Goal: Task Accomplishment & Management: Manage account settings

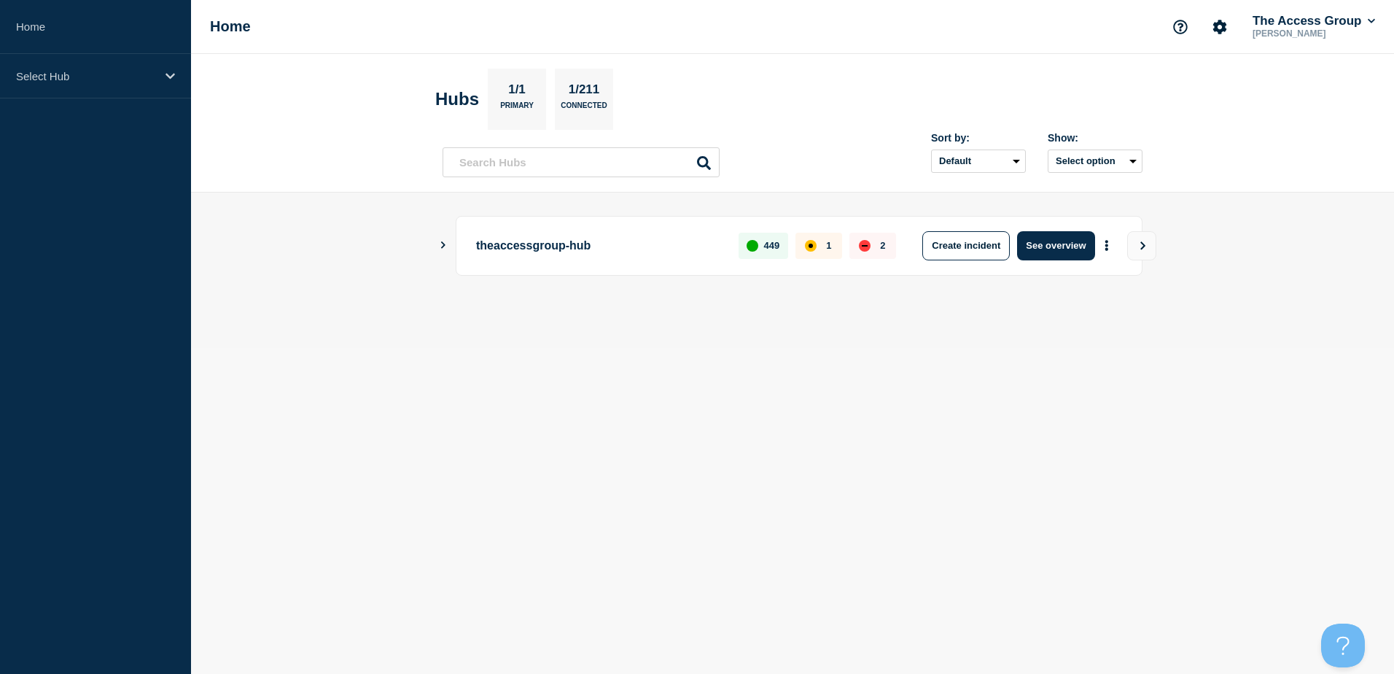
click at [443, 248] on icon "Show Connected Hubs" at bounding box center [442, 244] width 9 height 7
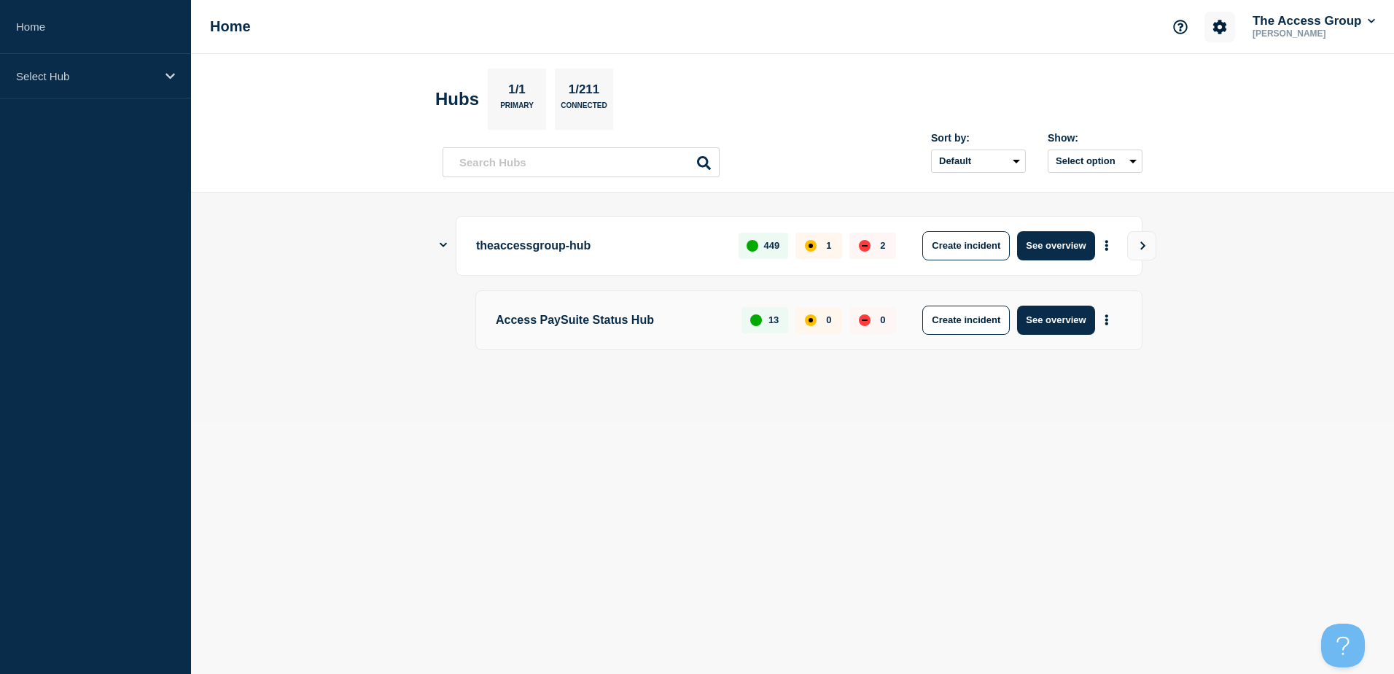
click at [1213, 29] on icon "Account settings" at bounding box center [1220, 27] width 14 height 14
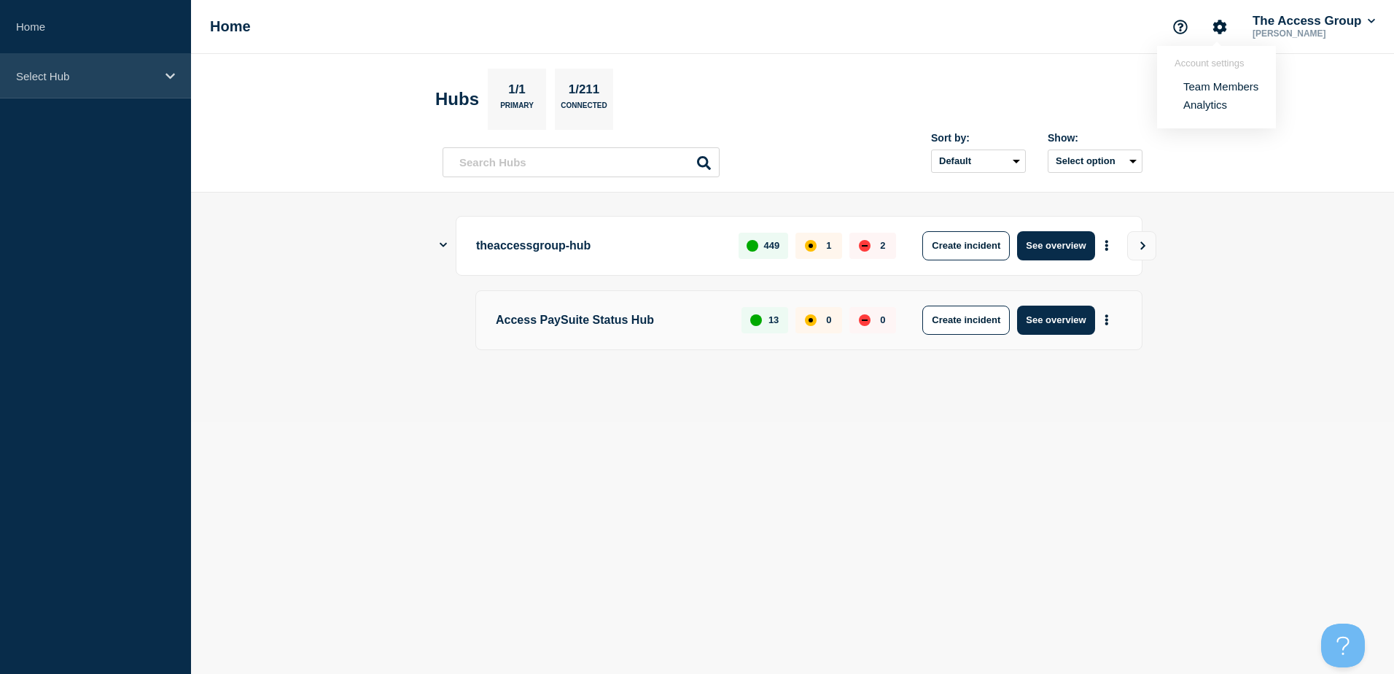
click at [166, 66] on div "Select Hub" at bounding box center [95, 76] width 191 height 44
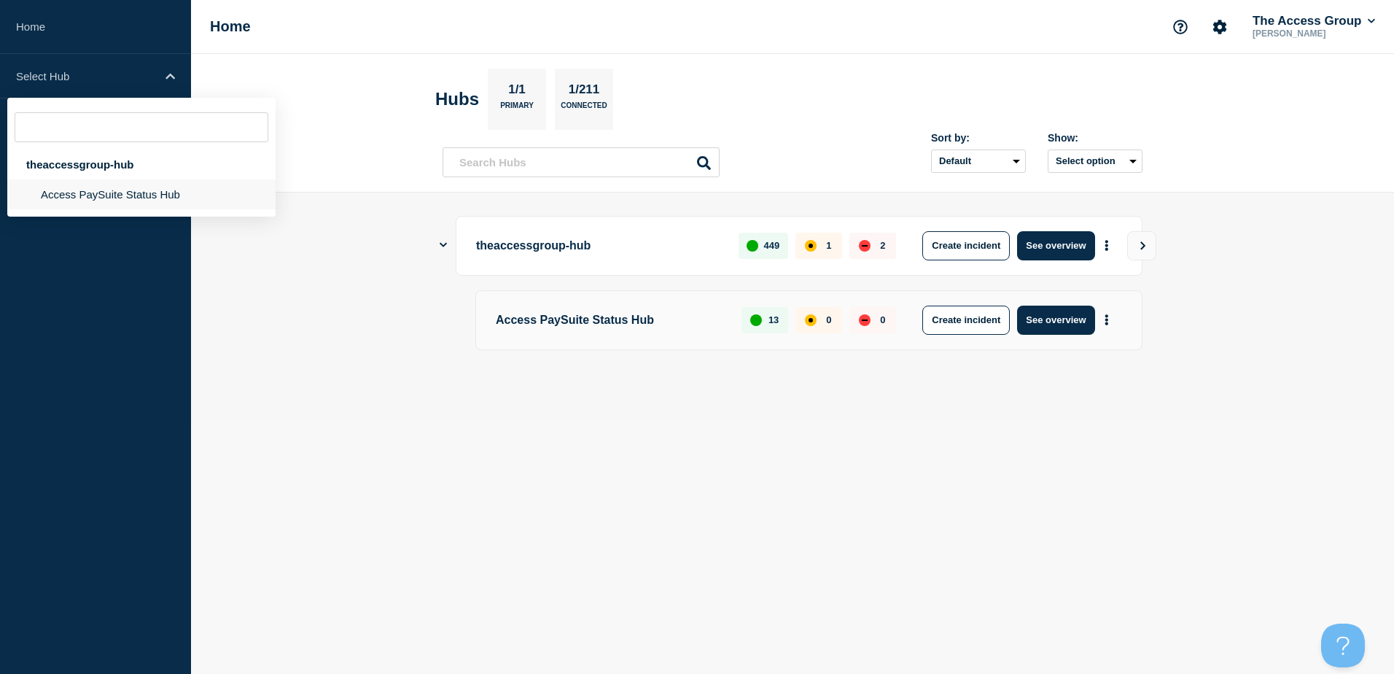
click at [101, 195] on li "Access PaySuite Status Hub" at bounding box center [141, 194] width 268 height 30
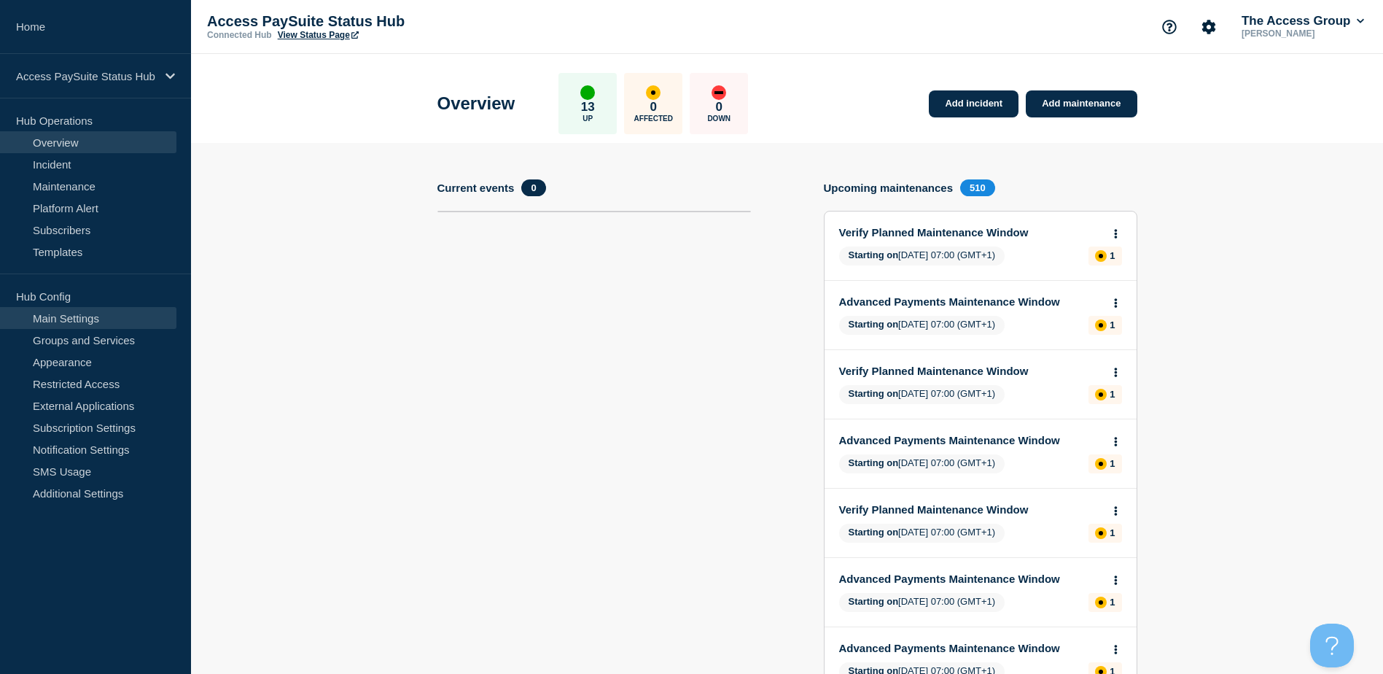
click at [101, 320] on link "Main Settings" at bounding box center [88, 318] width 176 height 22
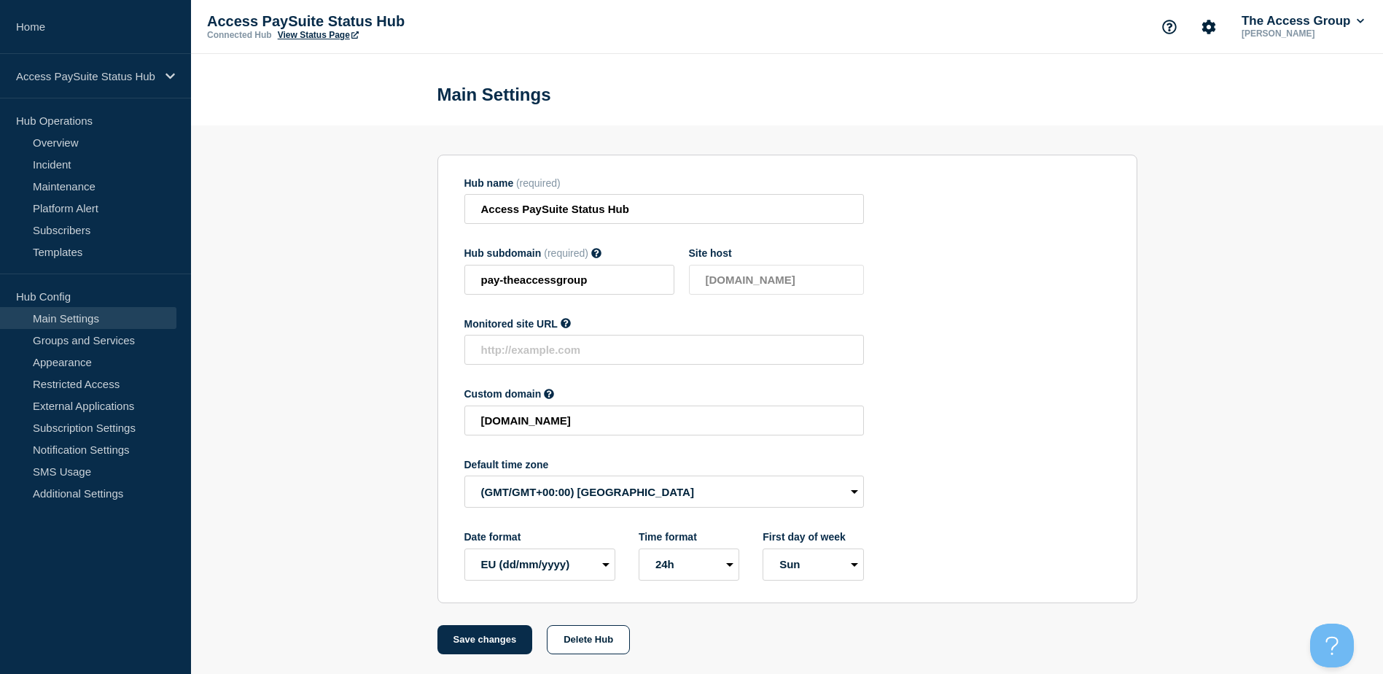
scroll to position [6, 0]
click at [851, 490] on select "(SDT/GMT-11:00) American Samoa (SST/GMT-11:00) International Date Line West (SS…" at bounding box center [665, 489] width 400 height 32
click at [734, 492] on select "(SDT/GMT-11:00) American Samoa (SST/GMT-11:00) International Date Line West (SS…" at bounding box center [665, 489] width 400 height 32
click at [244, 335] on section "Hub name (required) Access PaySuite Status Hub Hub subdomain (required) Must co…" at bounding box center [787, 387] width 1192 height 529
click at [56, 187] on link "Maintenance" at bounding box center [88, 186] width 176 height 22
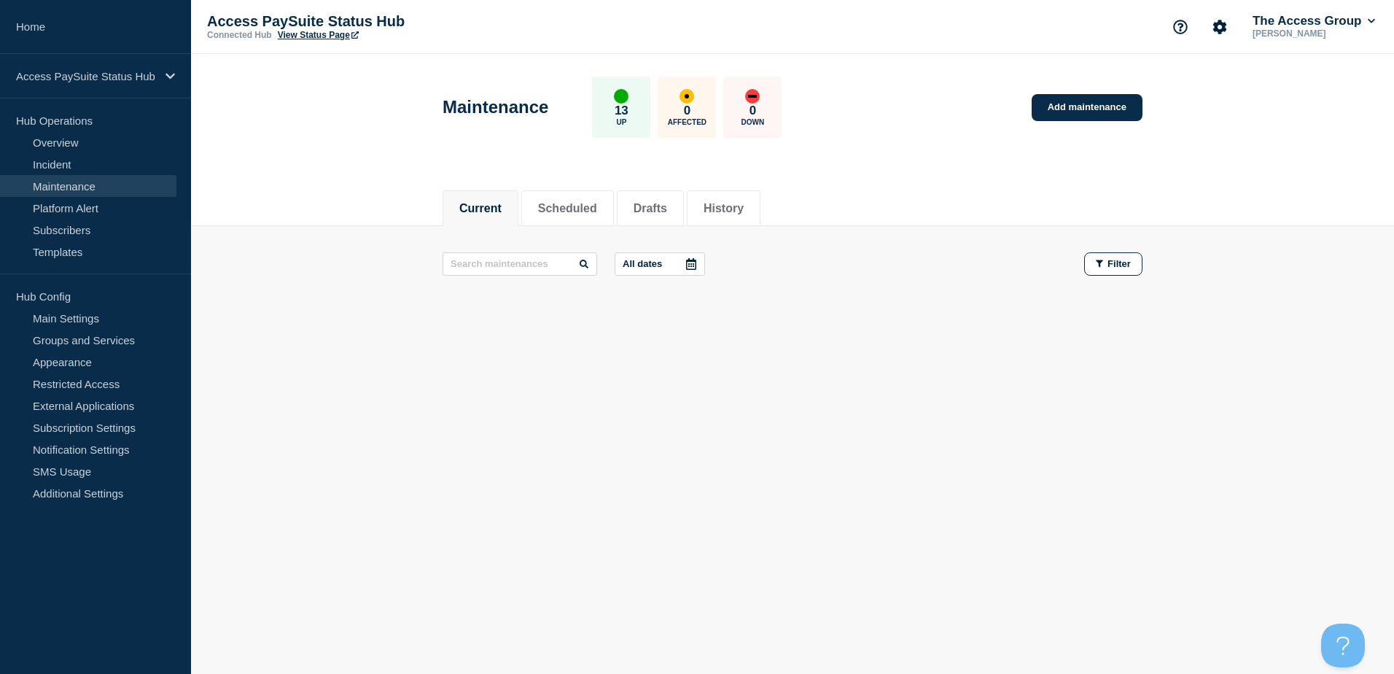
click at [490, 203] on button "Current" at bounding box center [480, 208] width 42 height 13
click at [1112, 262] on span "Filter" at bounding box center [1119, 263] width 23 height 11
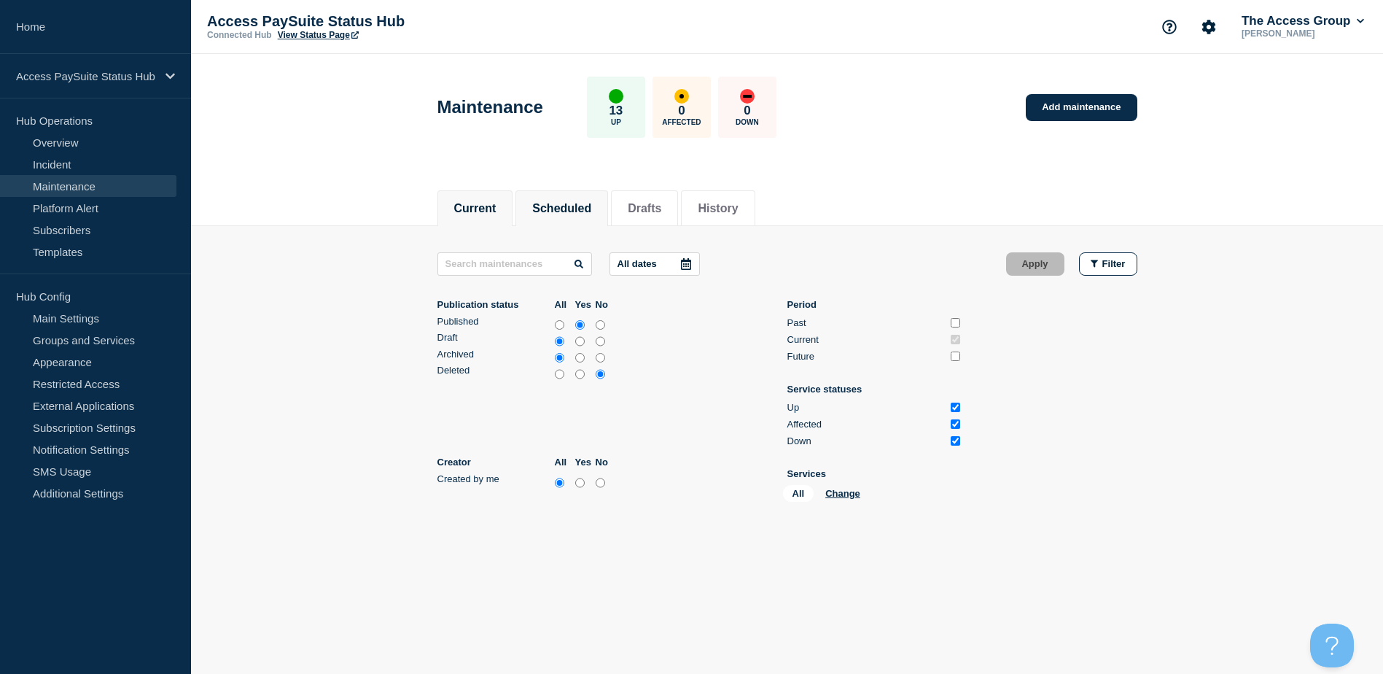
click at [578, 203] on button "Scheduled" at bounding box center [561, 208] width 59 height 13
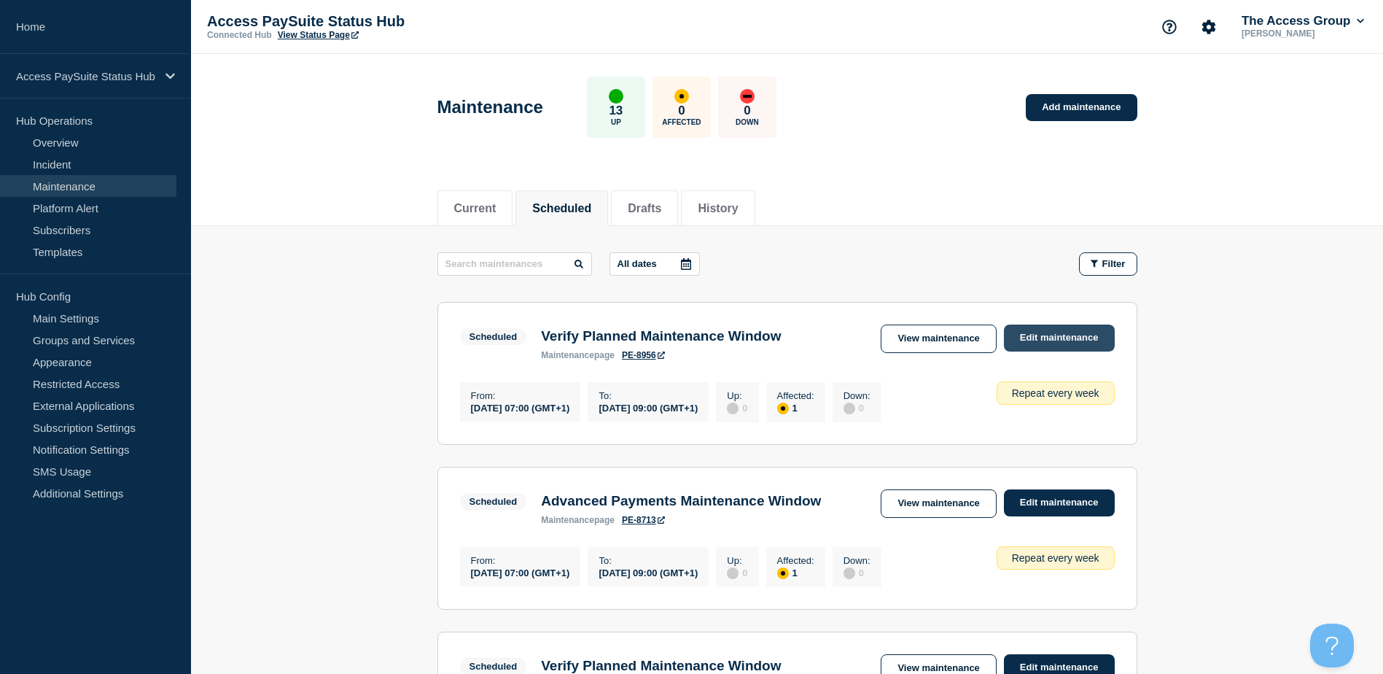
click at [1054, 341] on link "Edit maintenance" at bounding box center [1059, 338] width 111 height 27
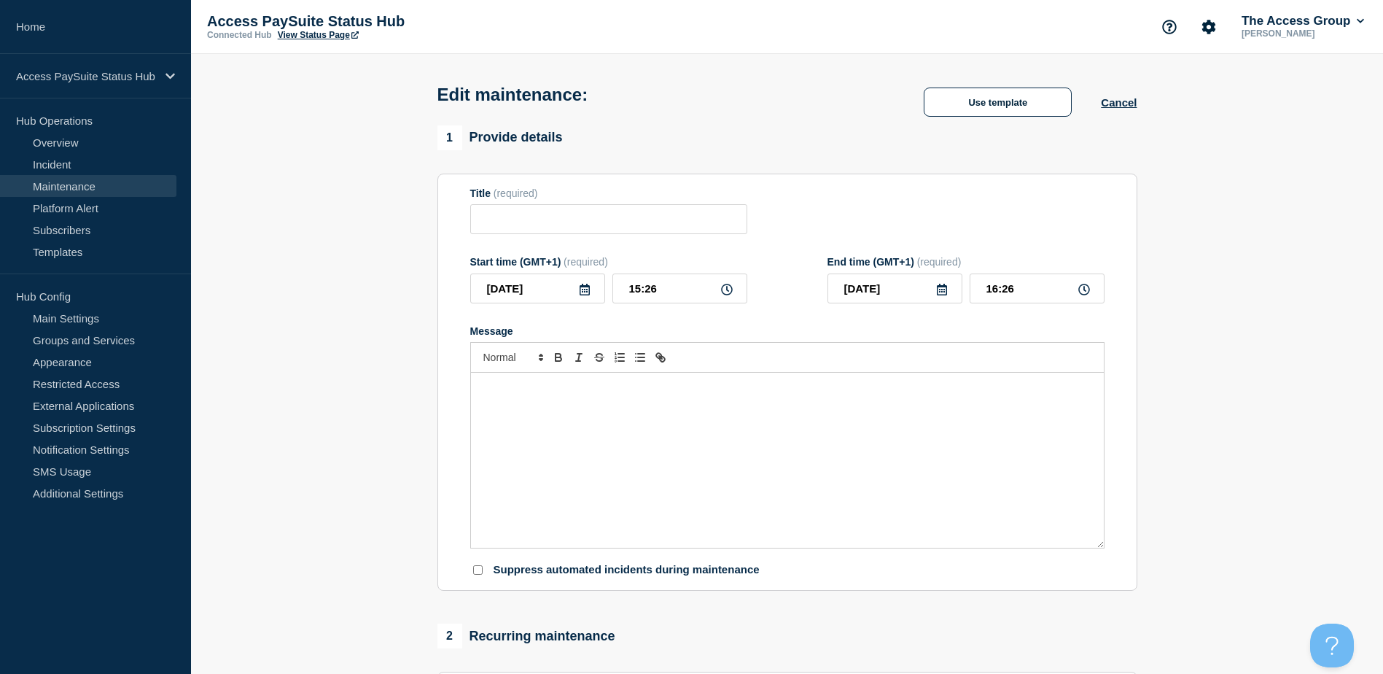
type input "Verify Planned Maintenance Window"
type input "2025-08-27"
type input "07:00"
type input "2025-08-27"
type input "09:00"
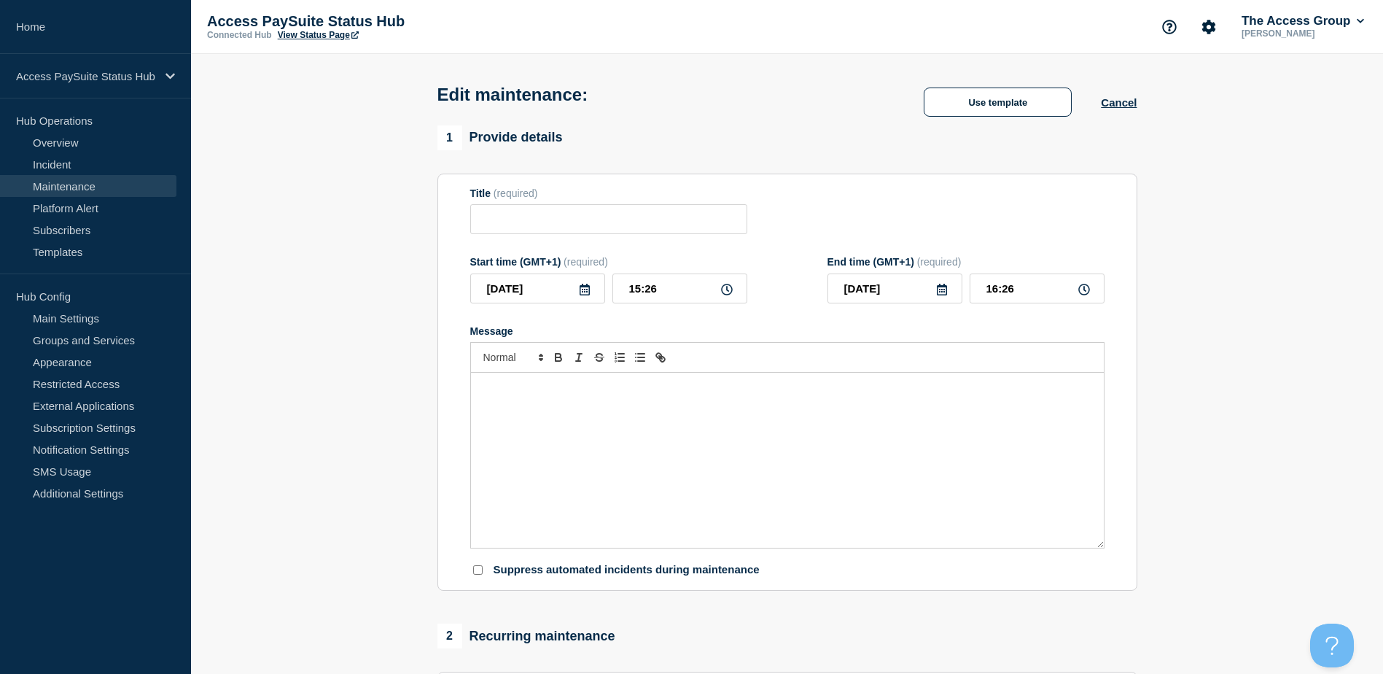
checkbox input "true"
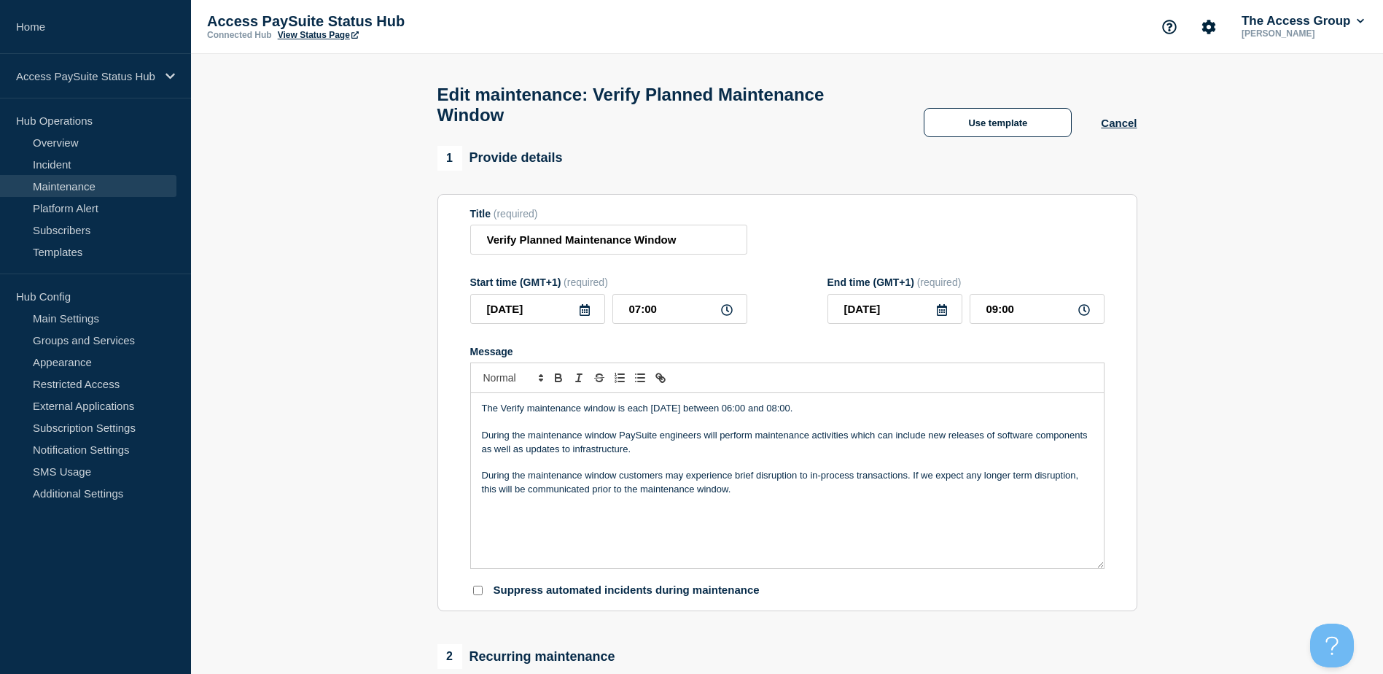
click at [729, 316] on icon at bounding box center [727, 310] width 12 height 12
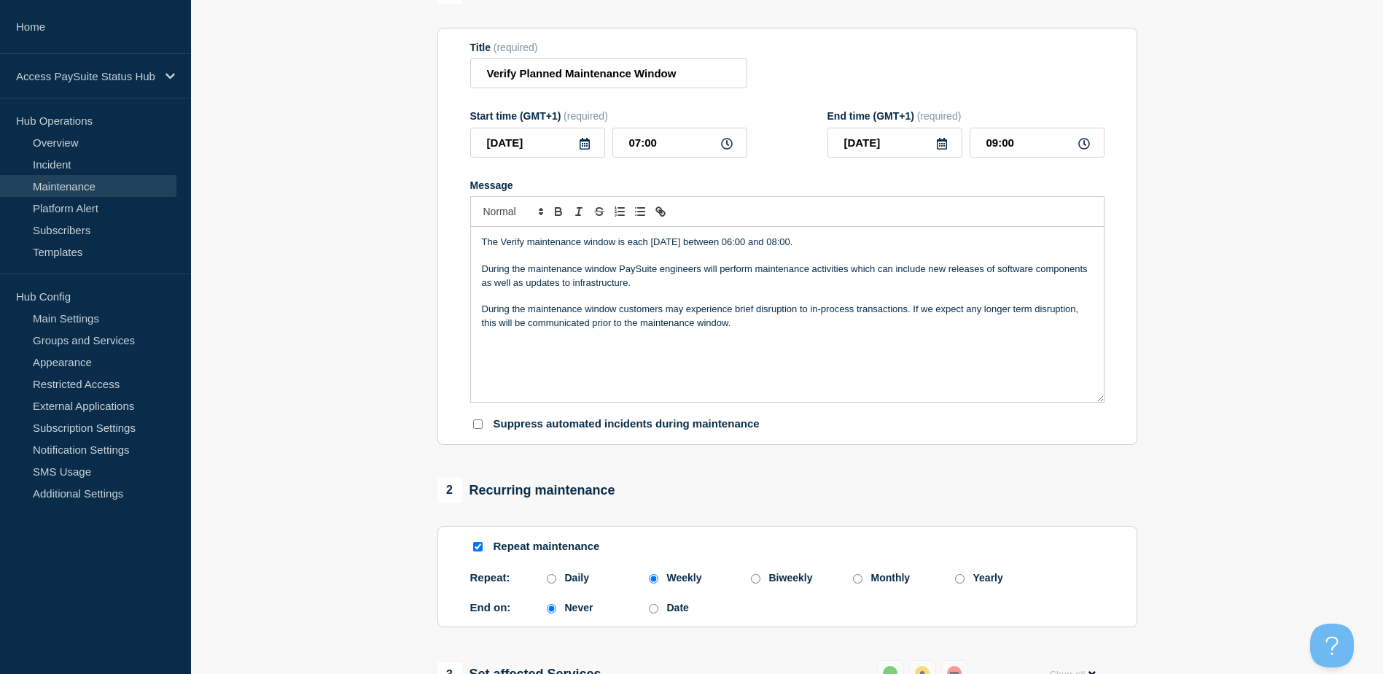
scroll to position [146, 0]
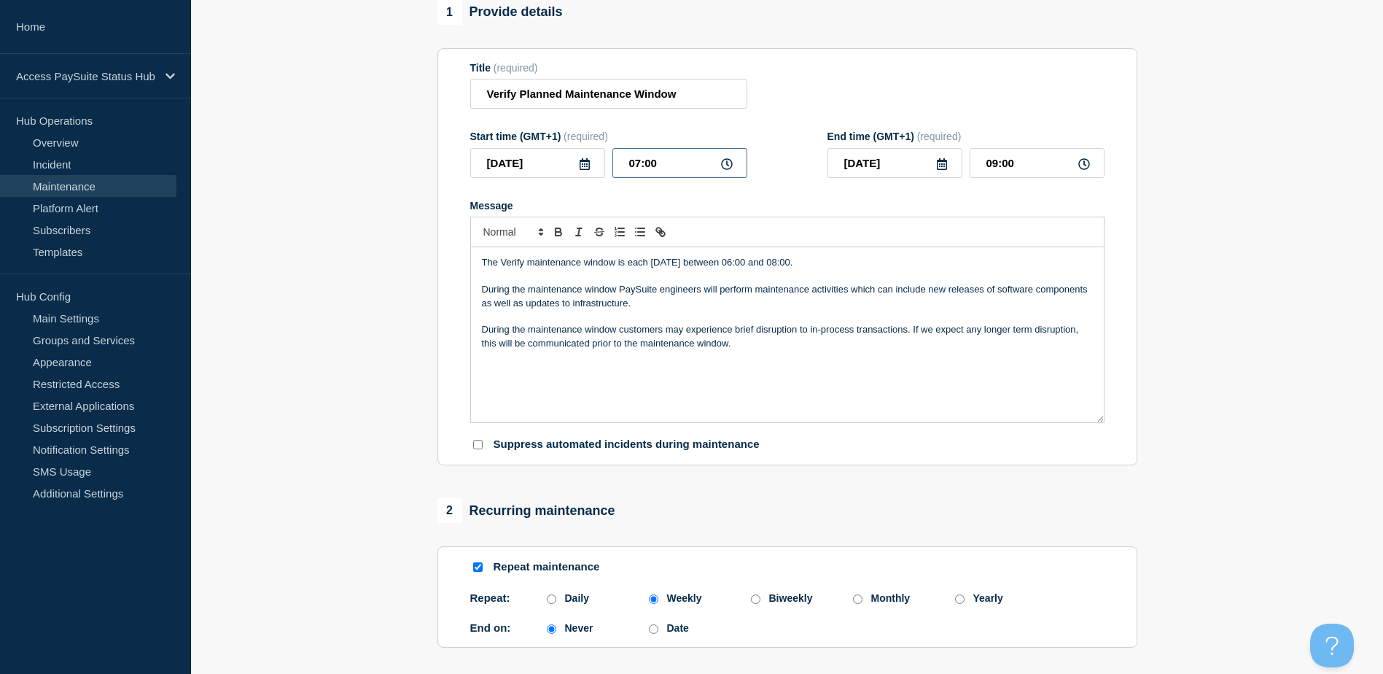
click at [640, 176] on input "07:00" at bounding box center [680, 163] width 135 height 30
type input "06:00"
type input "08:00"
click at [964, 207] on div "Message" at bounding box center [787, 206] width 634 height 12
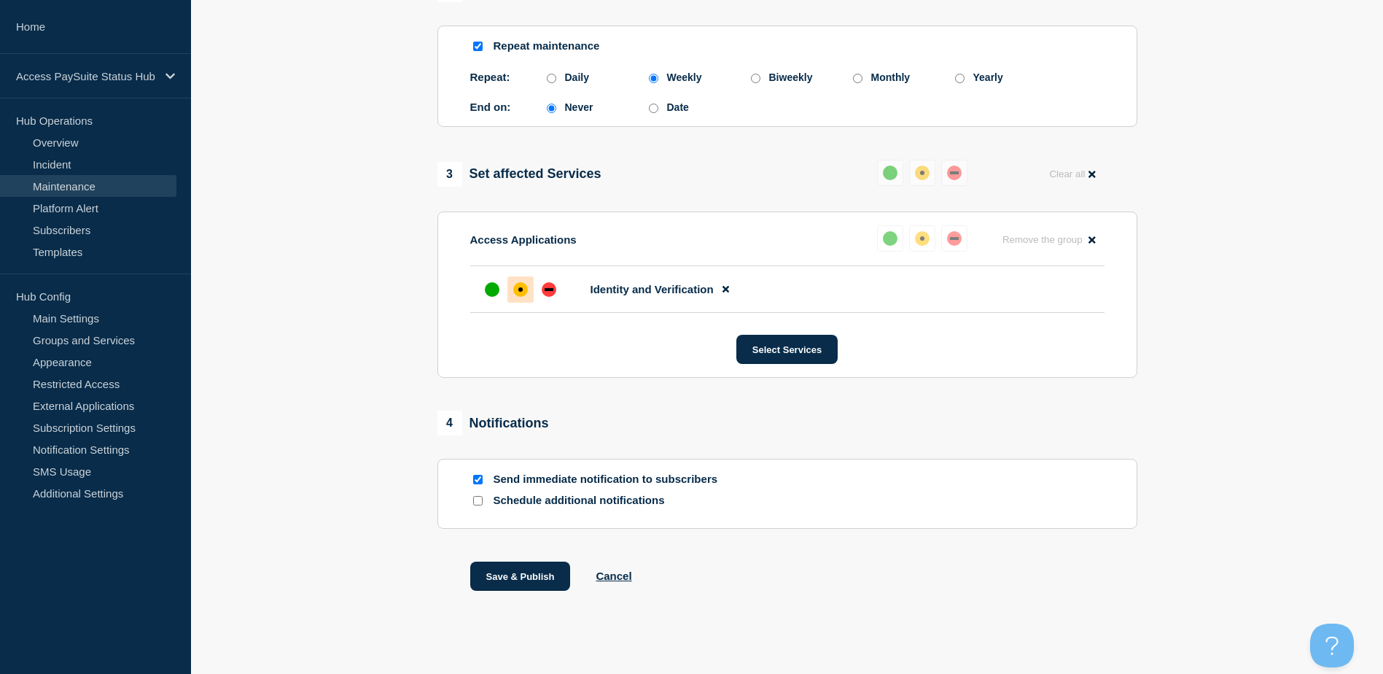
scroll to position [685, 0]
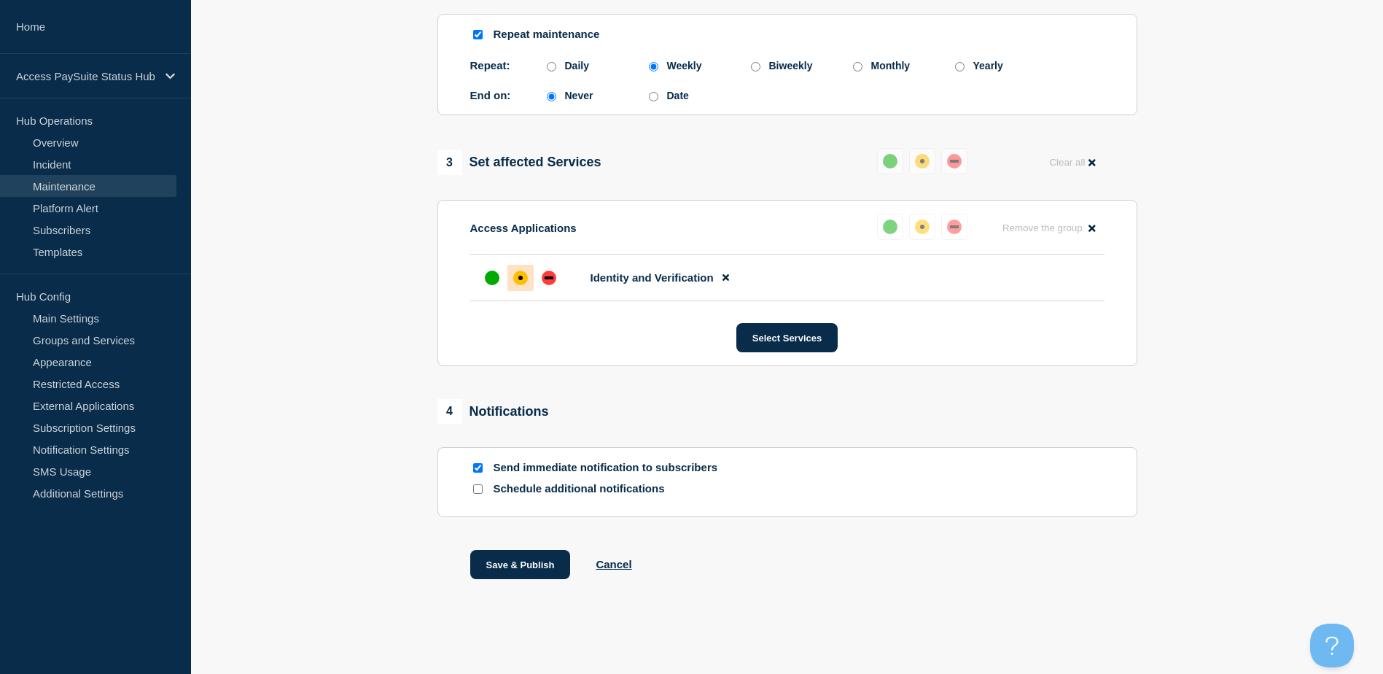
click at [475, 468] on input "Send immediate notification to subscribers" at bounding box center [477, 467] width 9 height 9
checkbox input "false"
click at [528, 561] on button "Save & Publish" at bounding box center [520, 564] width 101 height 29
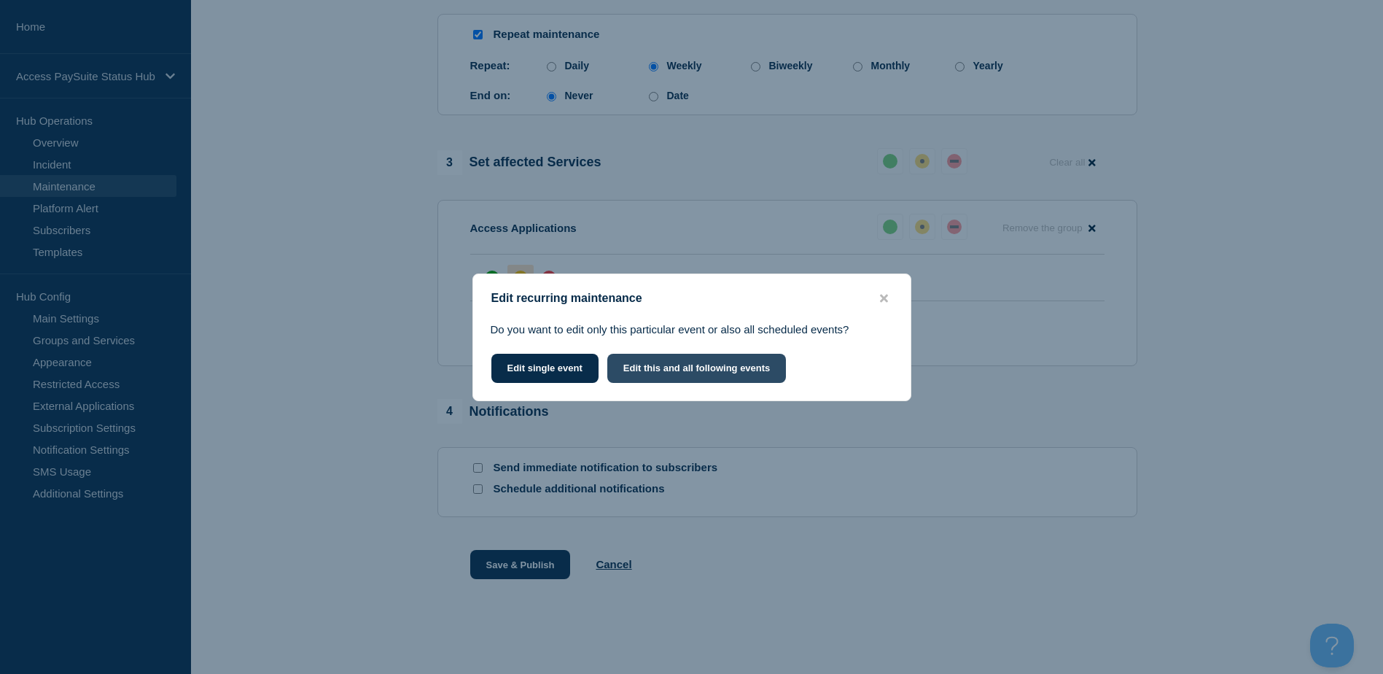
click at [705, 364] on button "Edit this and all following events" at bounding box center [696, 368] width 179 height 29
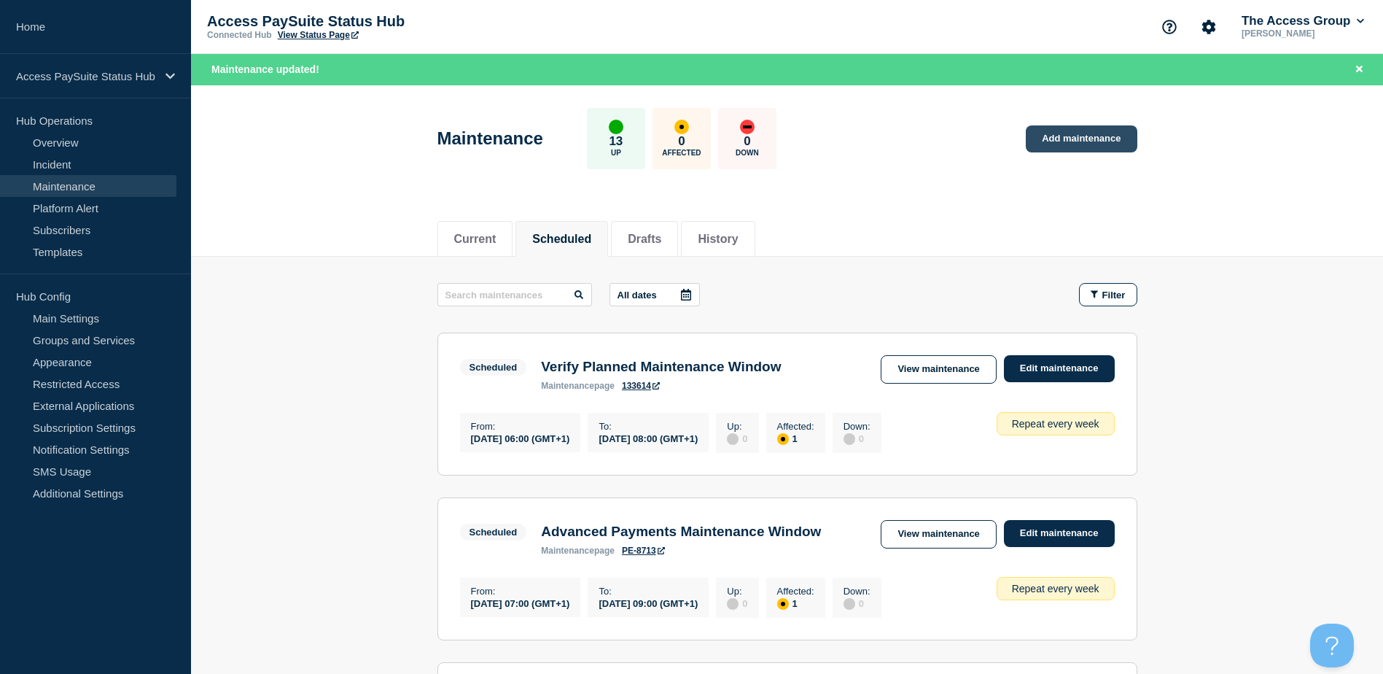
click at [1116, 137] on link "Add maintenance" at bounding box center [1081, 138] width 111 height 27
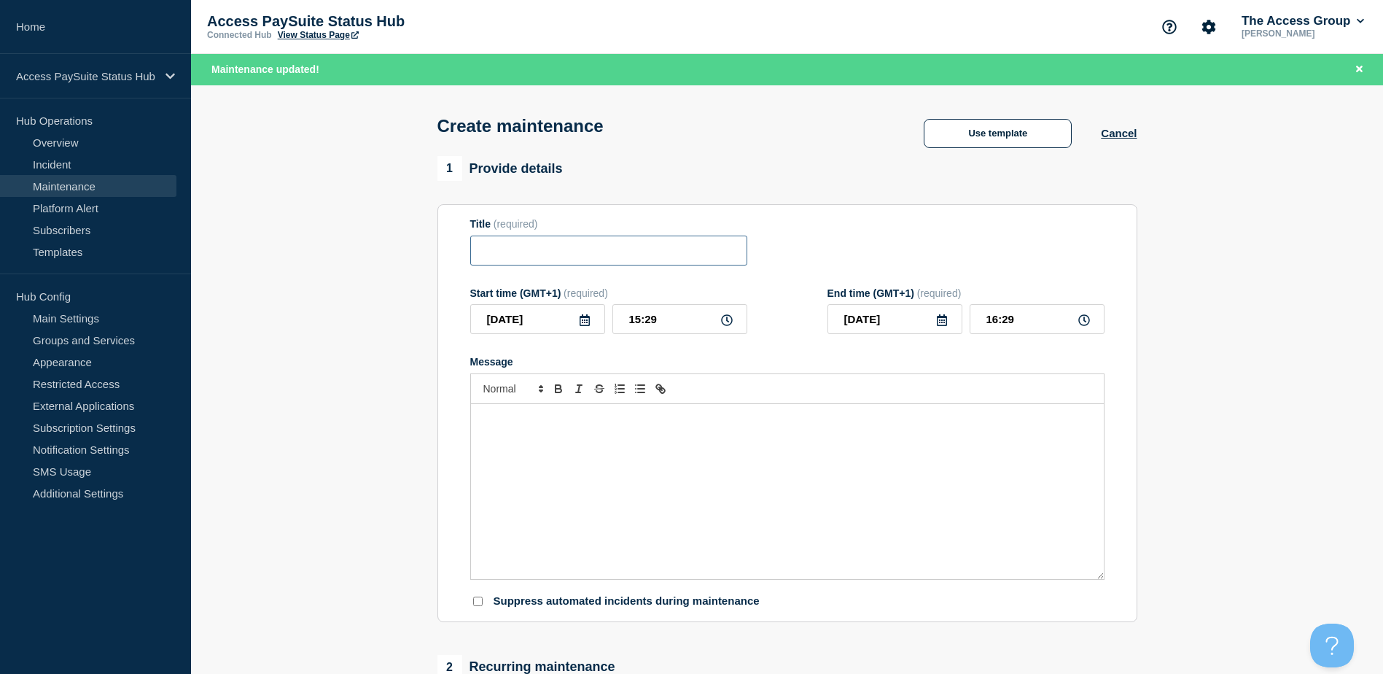
click at [601, 262] on input "Title" at bounding box center [608, 251] width 277 height 30
type input "Test"
click at [1113, 132] on button "Cancel" at bounding box center [1119, 133] width 36 height 12
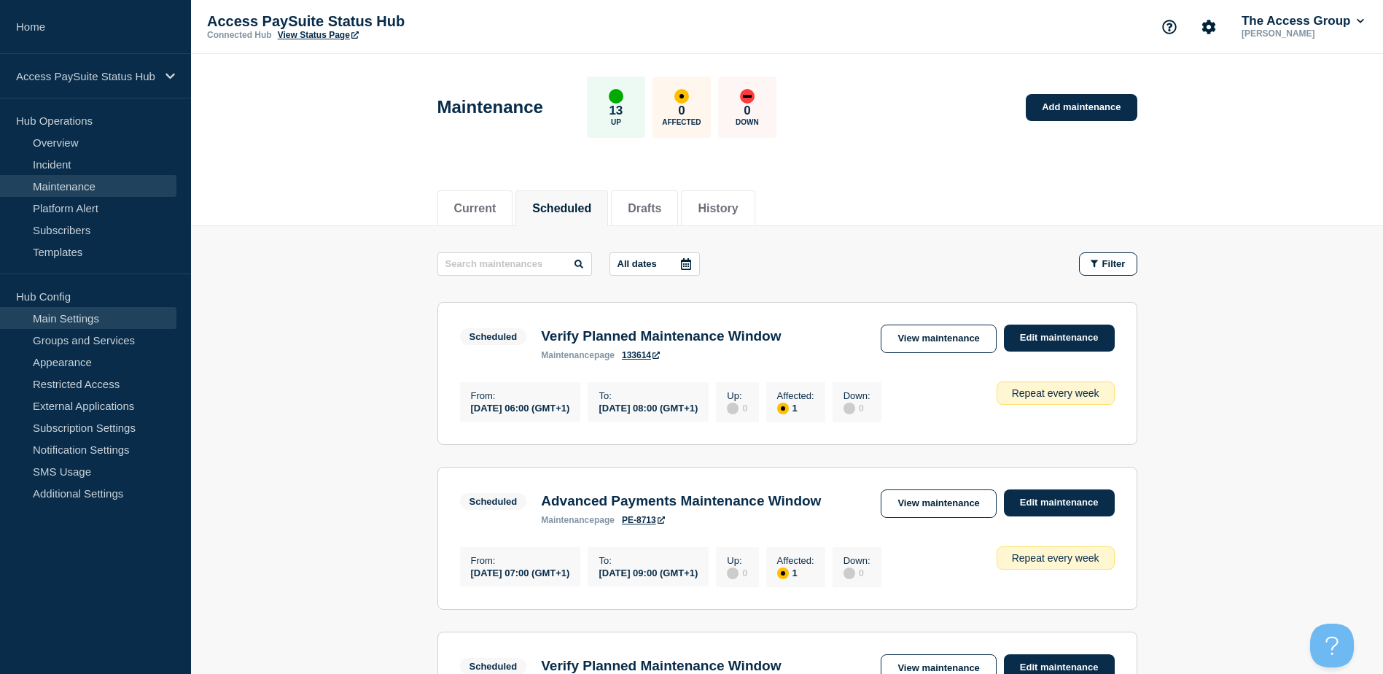
click at [74, 316] on link "Main Settings" at bounding box center [88, 318] width 176 height 22
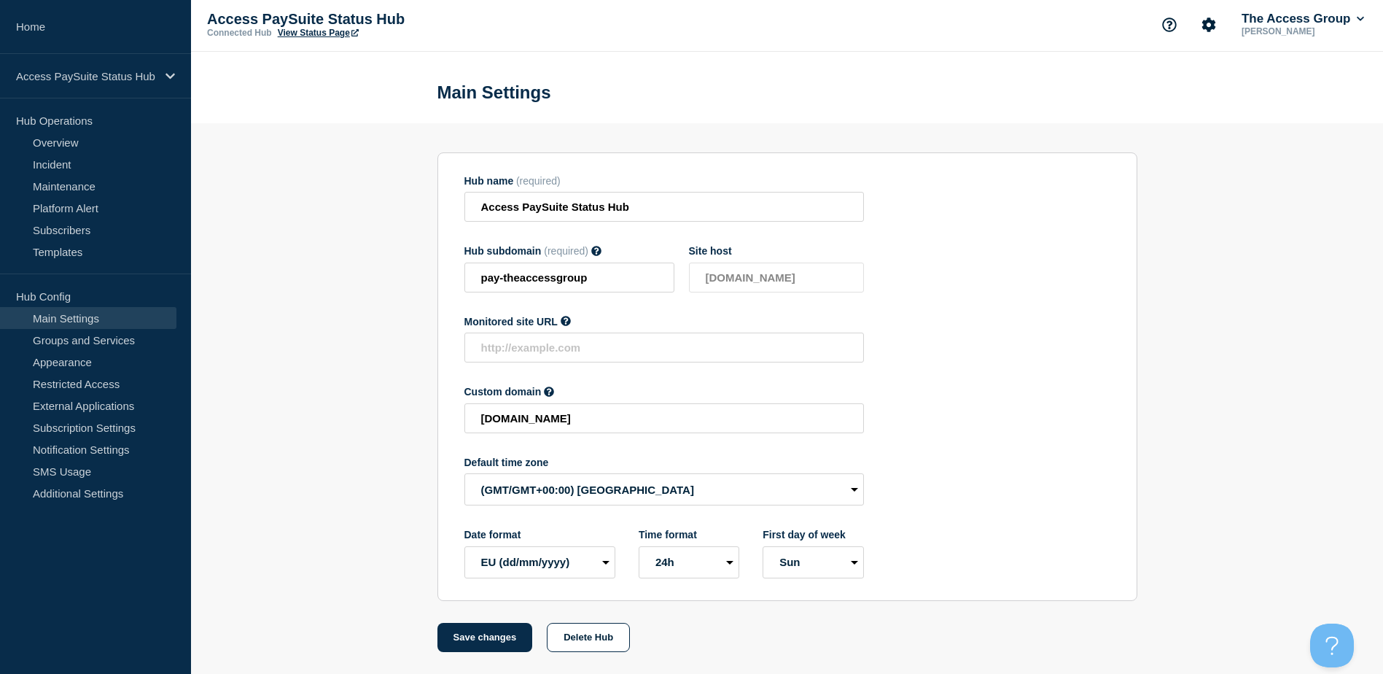
scroll to position [6, 0]
click at [855, 491] on select "(SDT/GMT-11:00) American Samoa (SST/GMT-11:00) International Date Line West (SS…" at bounding box center [665, 489] width 400 height 32
click at [281, 420] on section "Hub name (required) Access PaySuite Status Hub Hub subdomain (required) Must co…" at bounding box center [787, 387] width 1192 height 529
click at [103, 318] on link "Main Settings" at bounding box center [88, 318] width 176 height 22
click at [69, 318] on link "Main Settings" at bounding box center [88, 318] width 176 height 22
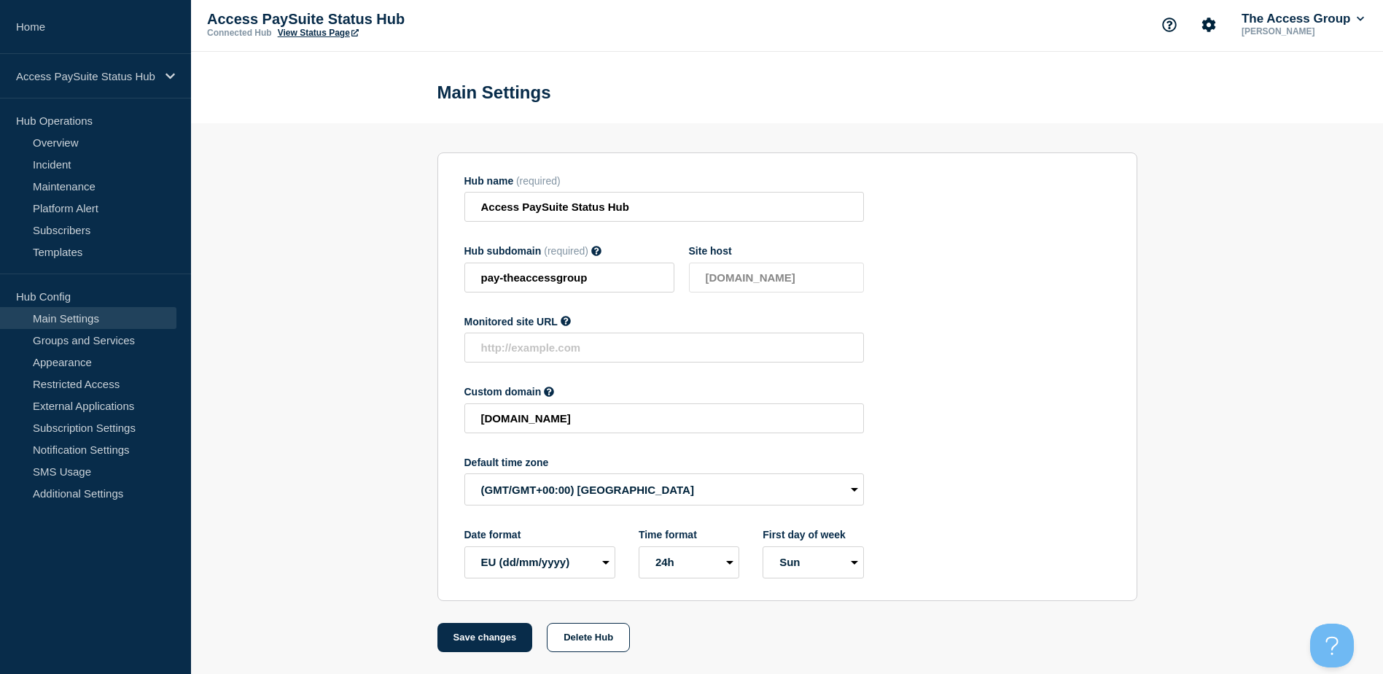
click at [114, 314] on link "Main Settings" at bounding box center [88, 318] width 176 height 22
click at [96, 339] on link "Groups and Services" at bounding box center [88, 340] width 176 height 22
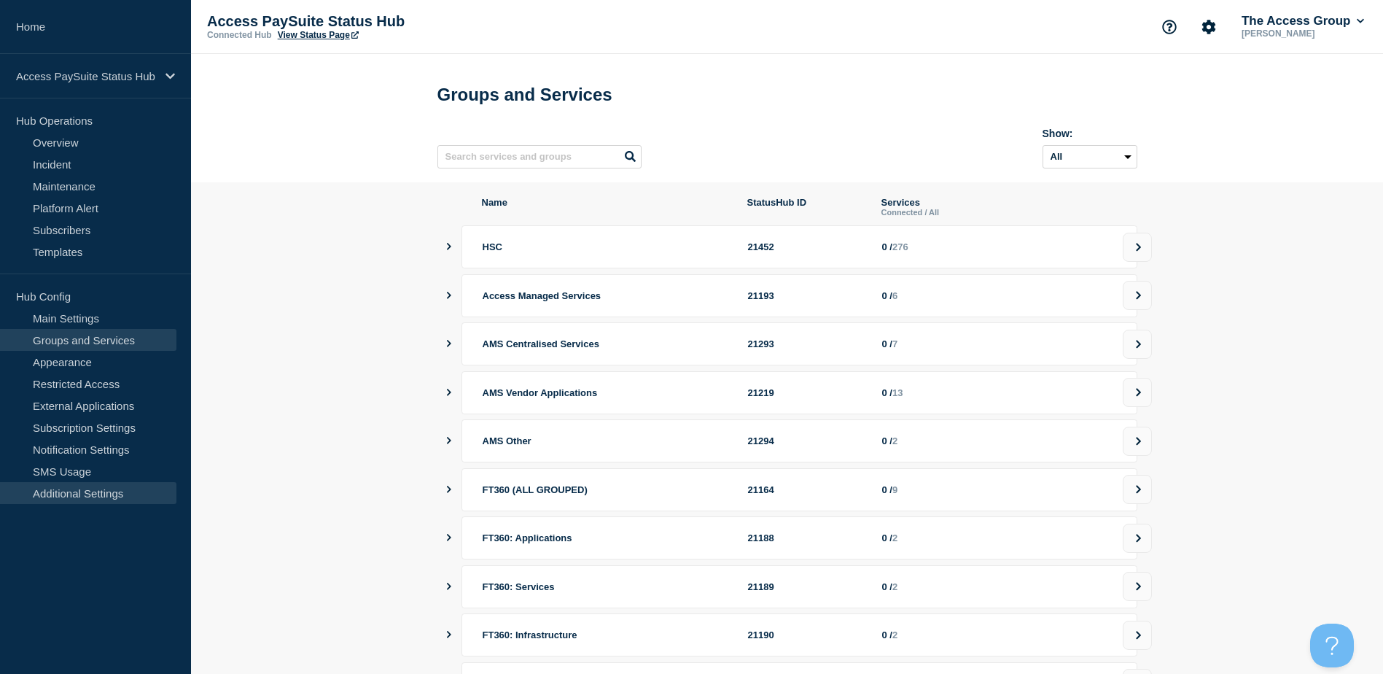
click at [83, 490] on link "Additional Settings" at bounding box center [88, 493] width 176 height 22
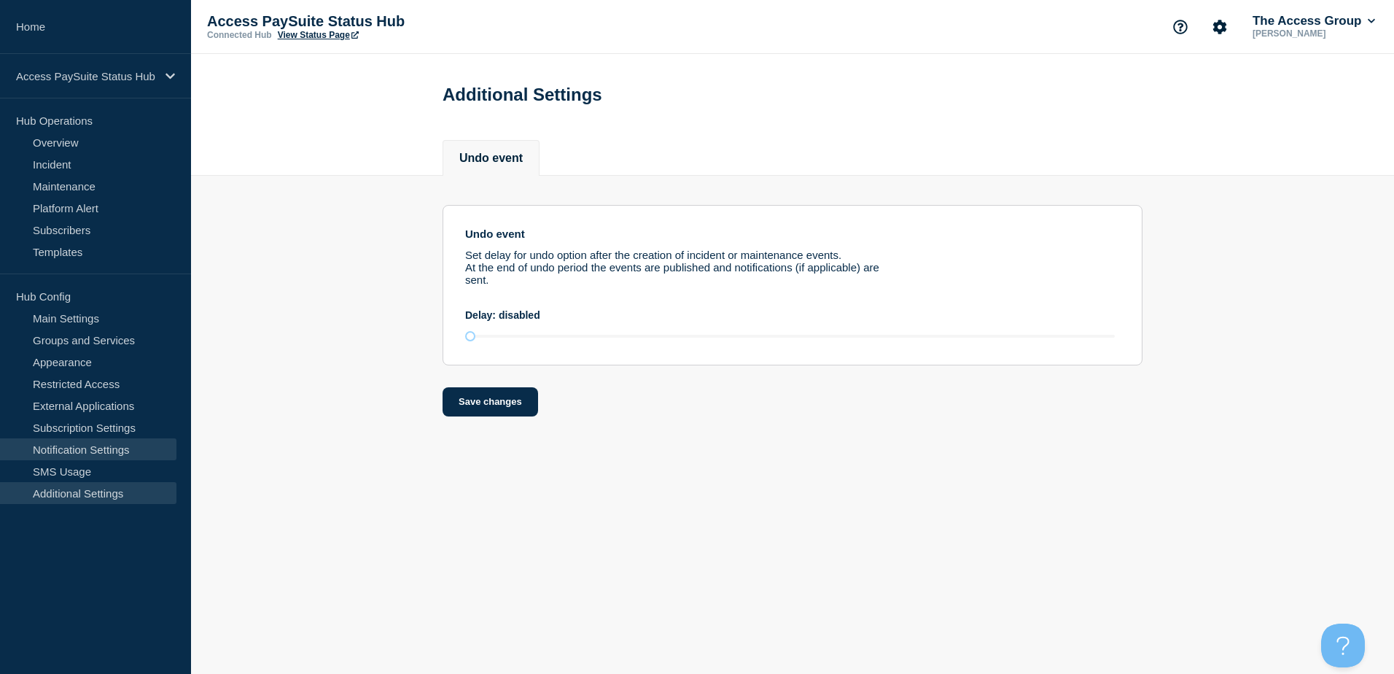
click at [89, 449] on link "Notification Settings" at bounding box center [88, 449] width 176 height 22
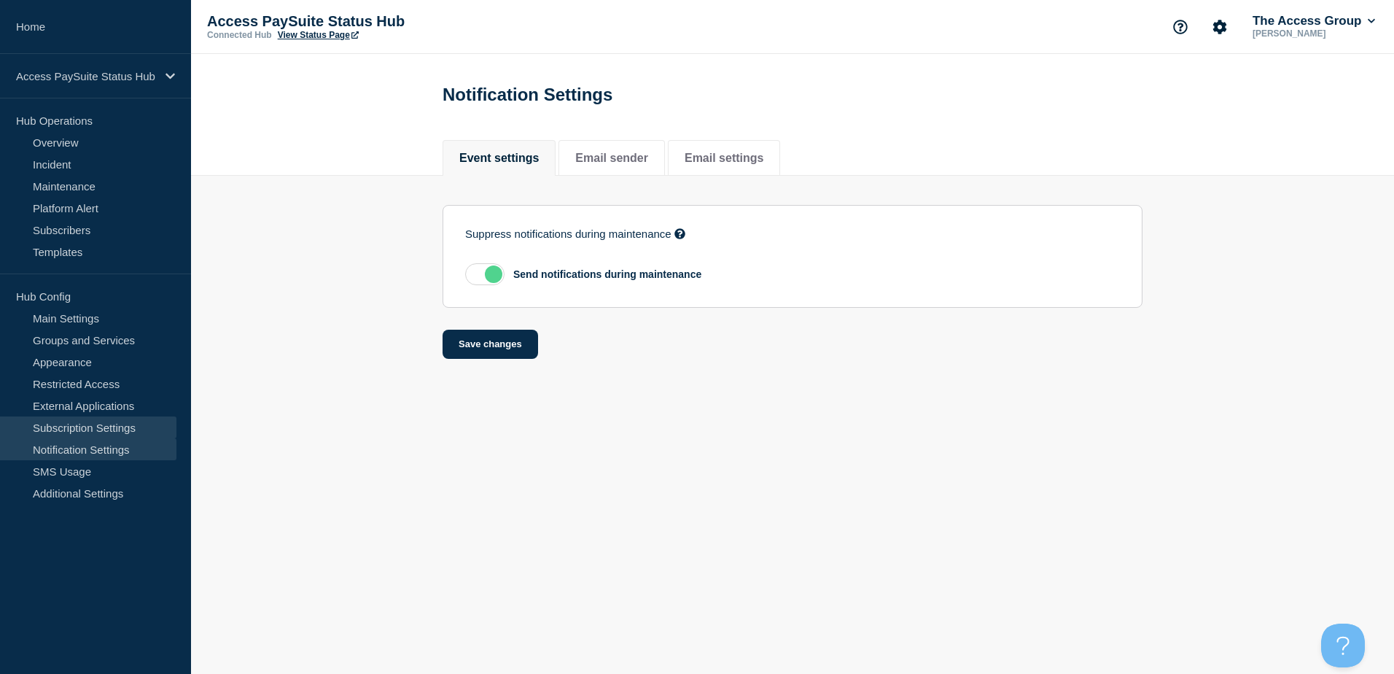
click at [106, 428] on link "Subscription Settings" at bounding box center [88, 427] width 176 height 22
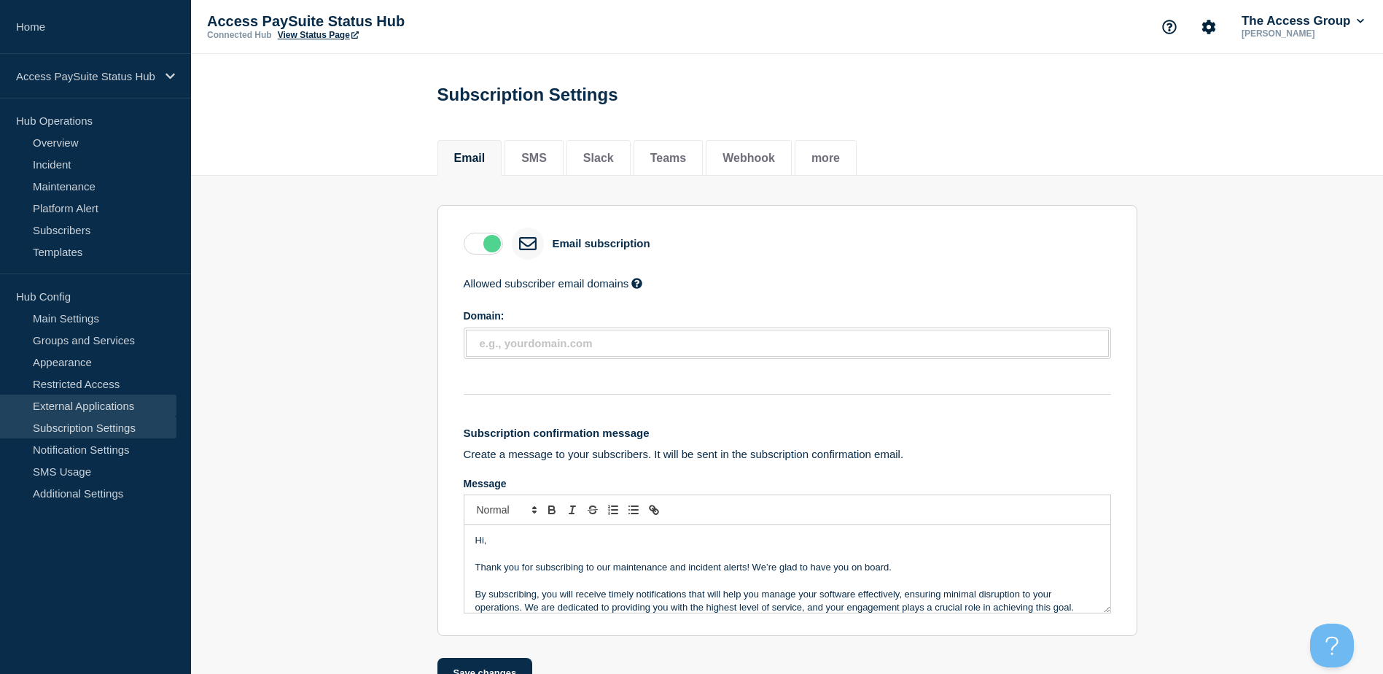
click at [98, 398] on link "External Applications" at bounding box center [88, 406] width 176 height 22
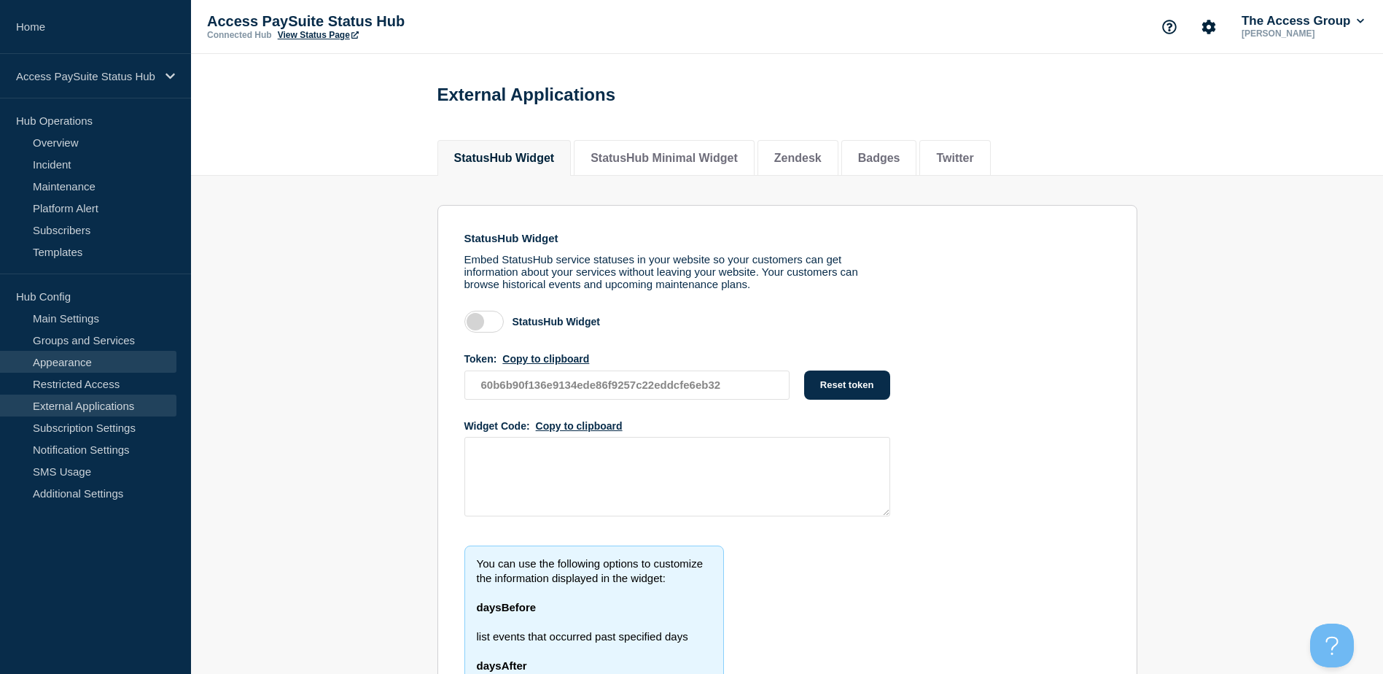
click at [98, 359] on link "Appearance" at bounding box center [88, 362] width 176 height 22
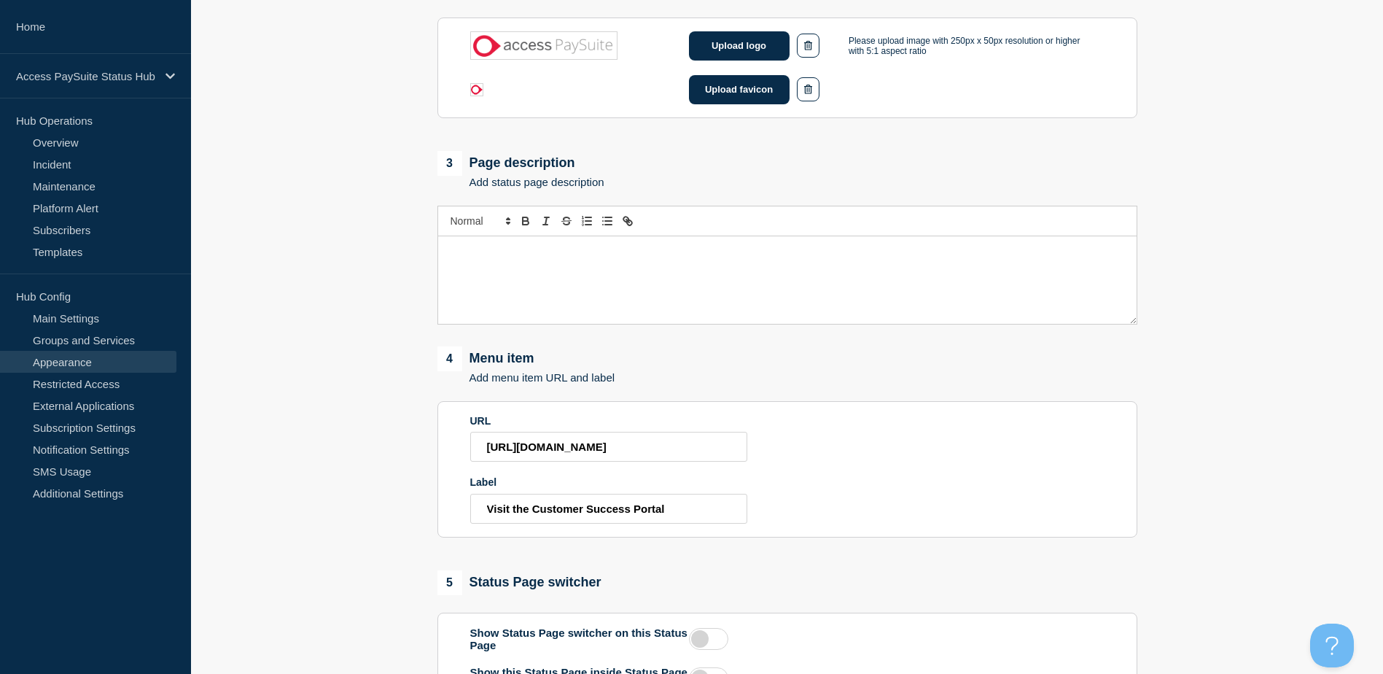
scroll to position [235, 0]
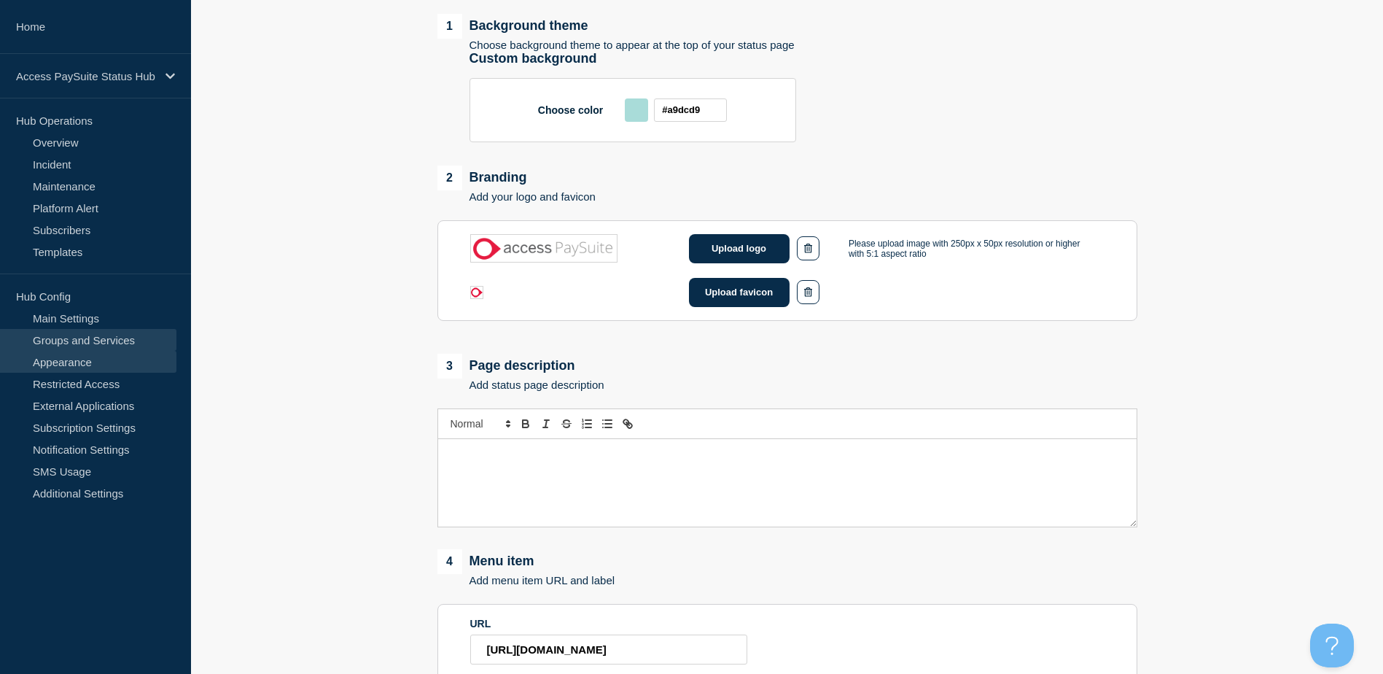
click at [121, 334] on link "Groups and Services" at bounding box center [88, 340] width 176 height 22
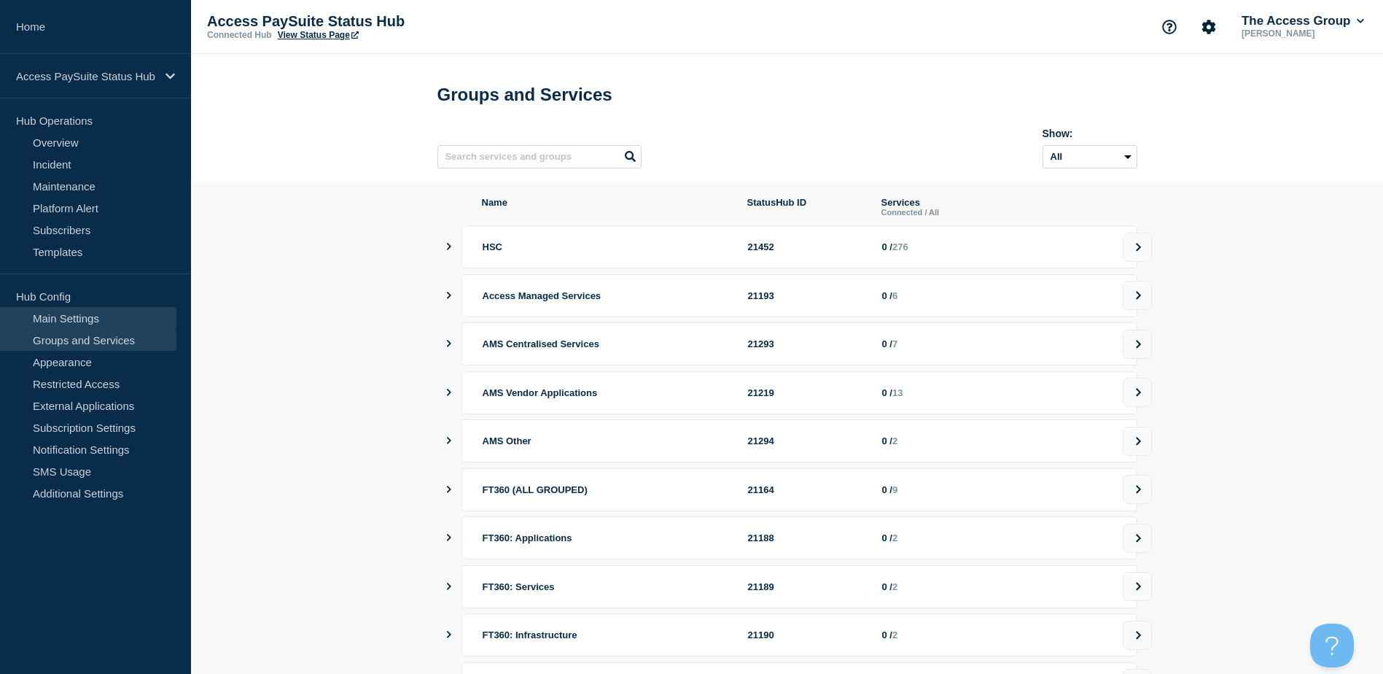
click at [100, 314] on link "Main Settings" at bounding box center [88, 318] width 176 height 22
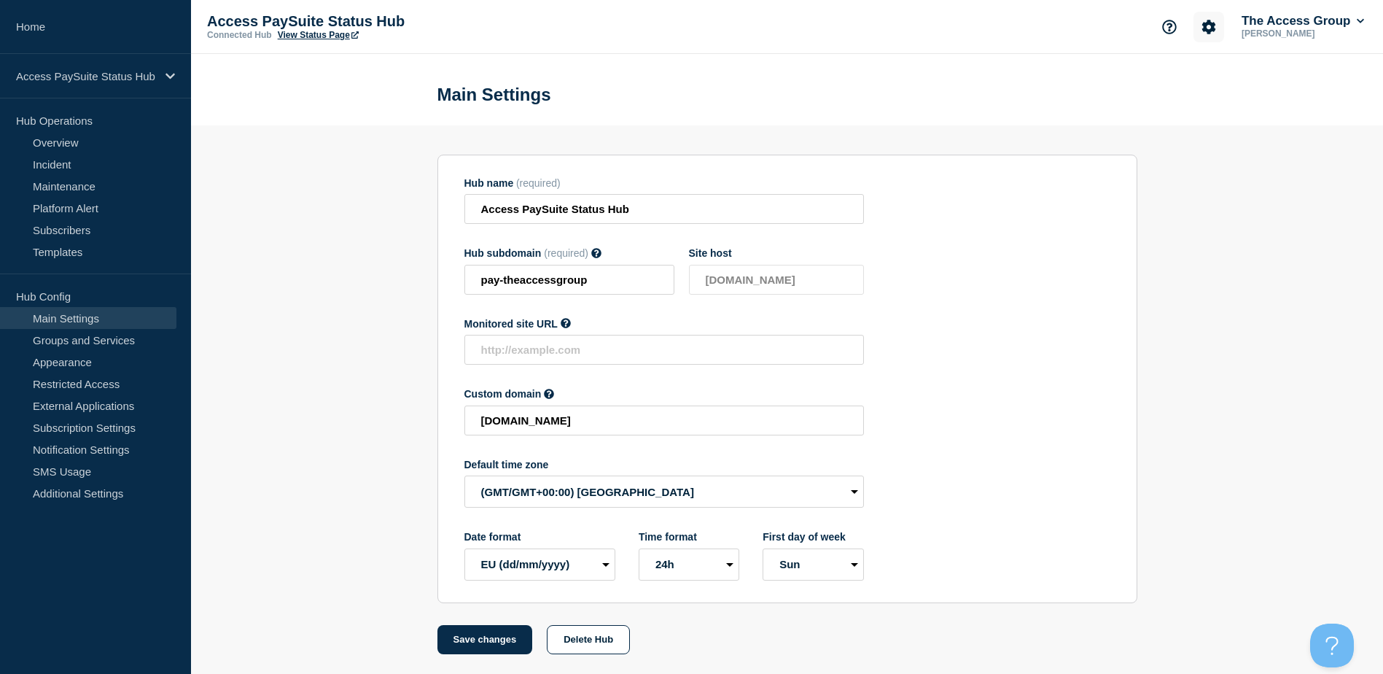
click at [1204, 28] on icon "Account settings" at bounding box center [1209, 27] width 15 height 15
click at [300, 241] on section "Hub name (required) Access PaySuite Status Hub Hub subdomain (required) Must co…" at bounding box center [787, 389] width 1192 height 529
click at [704, 491] on select "(SDT/GMT-11:00) American Samoa (SST/GMT-11:00) International Date Line West (SS…" at bounding box center [665, 491] width 400 height 32
click at [1069, 329] on section "Hub name (required) Access PaySuite Status Hub Hub subdomain (required) Must co…" at bounding box center [788, 379] width 700 height 448
